Goal: Task Accomplishment & Management: Check status

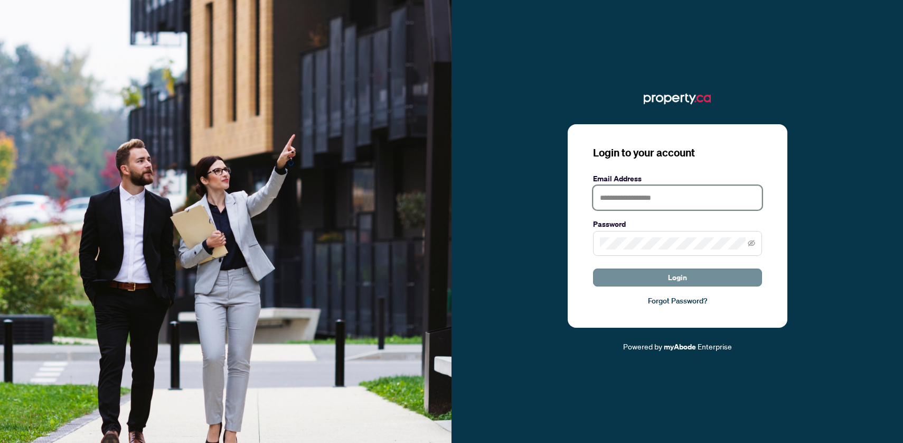
type input "**********"
click at [654, 276] on button "Login" at bounding box center [677, 277] width 169 height 18
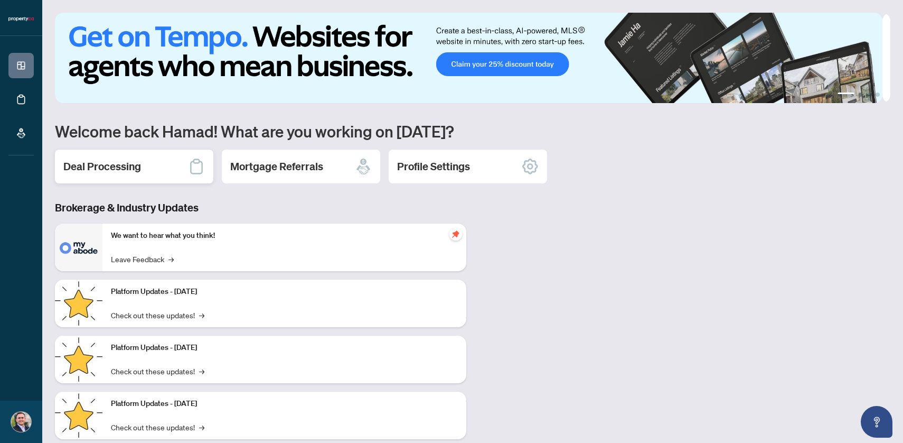
click at [158, 167] on div "Deal Processing" at bounding box center [134, 166] width 158 height 34
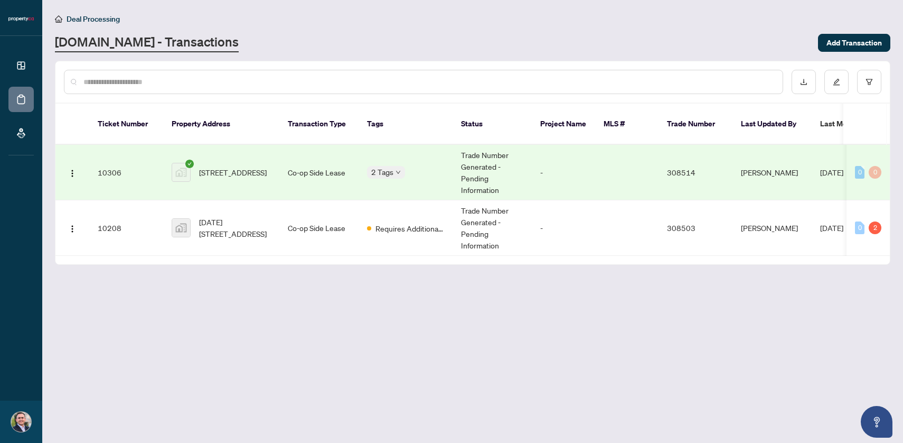
click at [482, 175] on td "Trade Number Generated - Pending Information" at bounding box center [492, 172] width 79 height 55
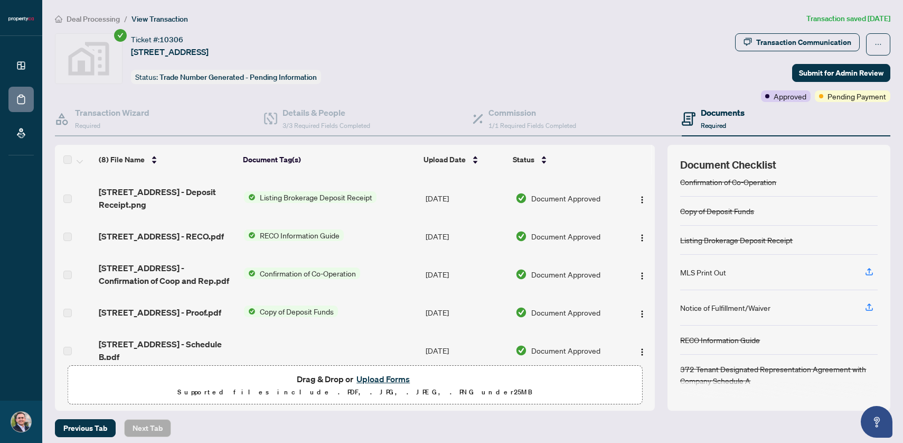
scroll to position [39, 0]
click at [533, 126] on span "1/1 Required Fields Completed" at bounding box center [533, 125] width 88 height 8
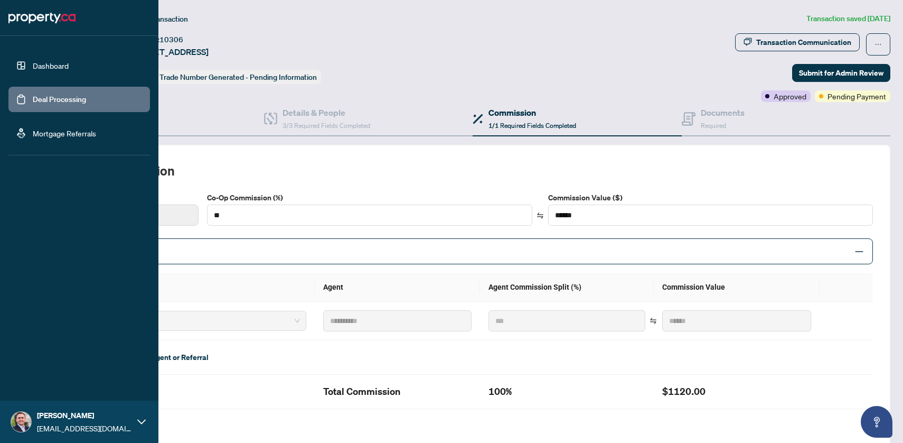
click at [33, 63] on link "Dashboard" at bounding box center [51, 66] width 36 height 10
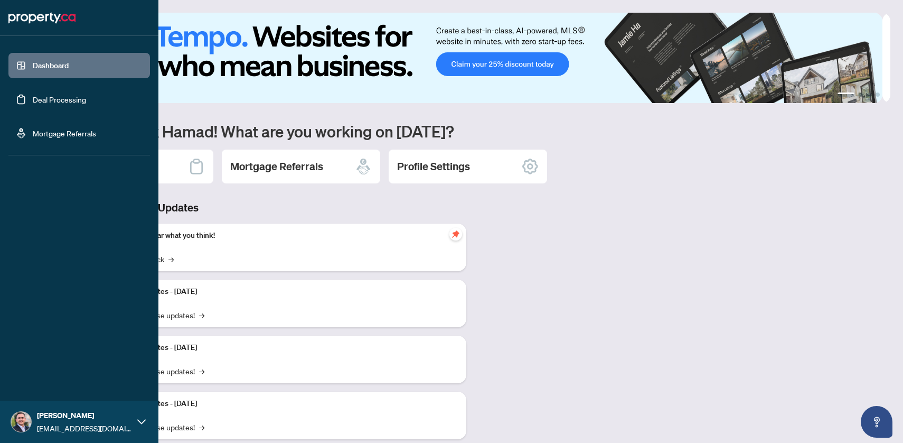
click at [67, 101] on link "Deal Processing" at bounding box center [59, 100] width 53 height 10
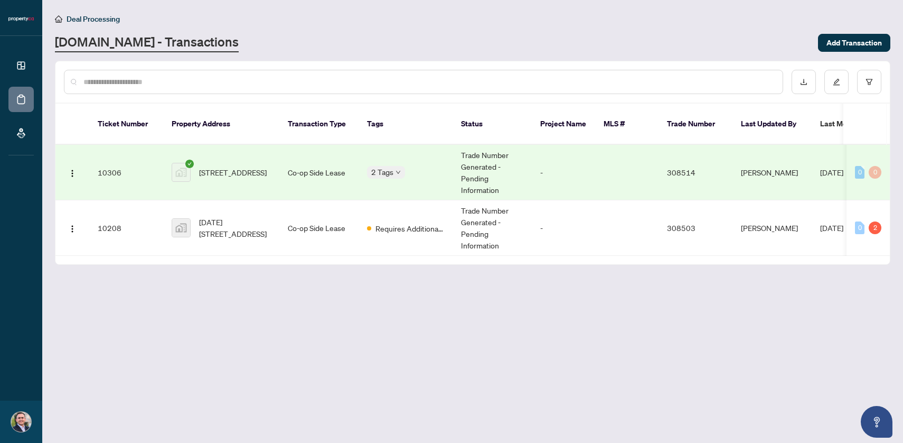
click at [401, 42] on div "Property.ca - Transactions" at bounding box center [433, 42] width 757 height 19
